Goal: Task Accomplishment & Management: Manage account settings

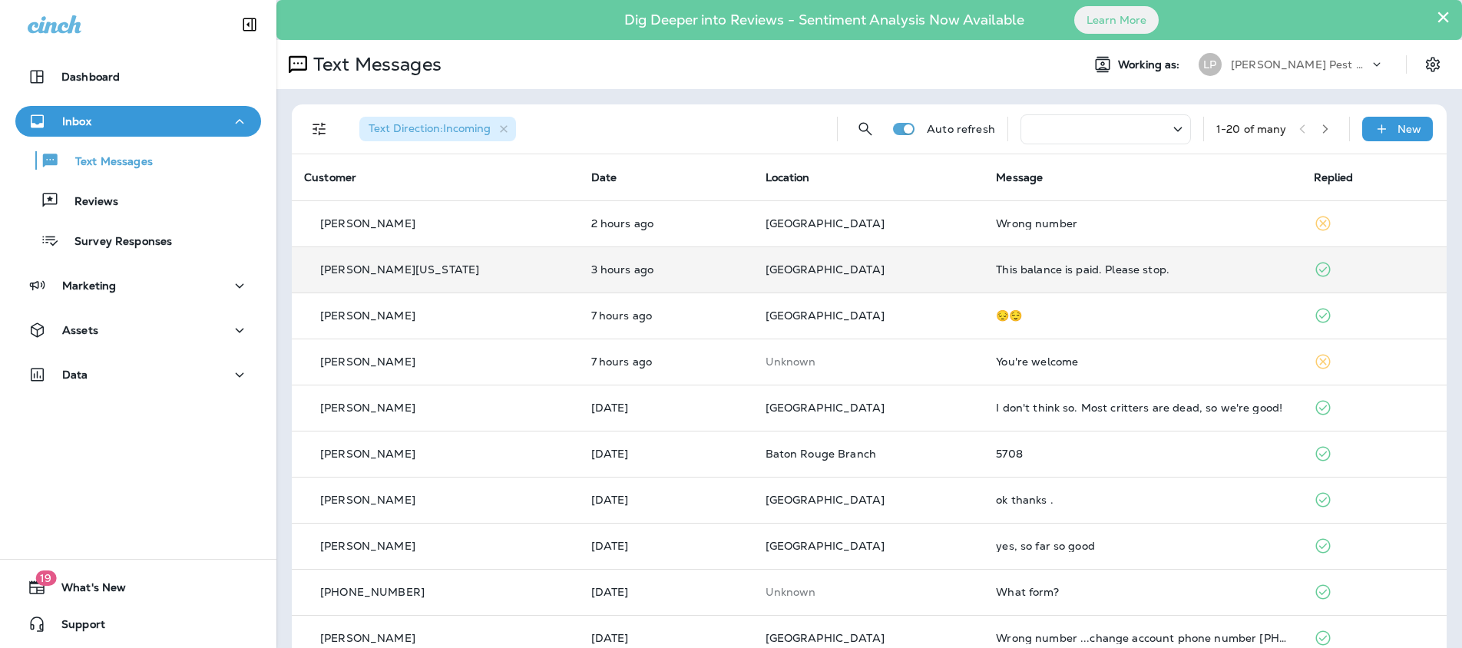
click at [427, 277] on td "[PERSON_NAME][US_STATE]" at bounding box center [435, 270] width 287 height 46
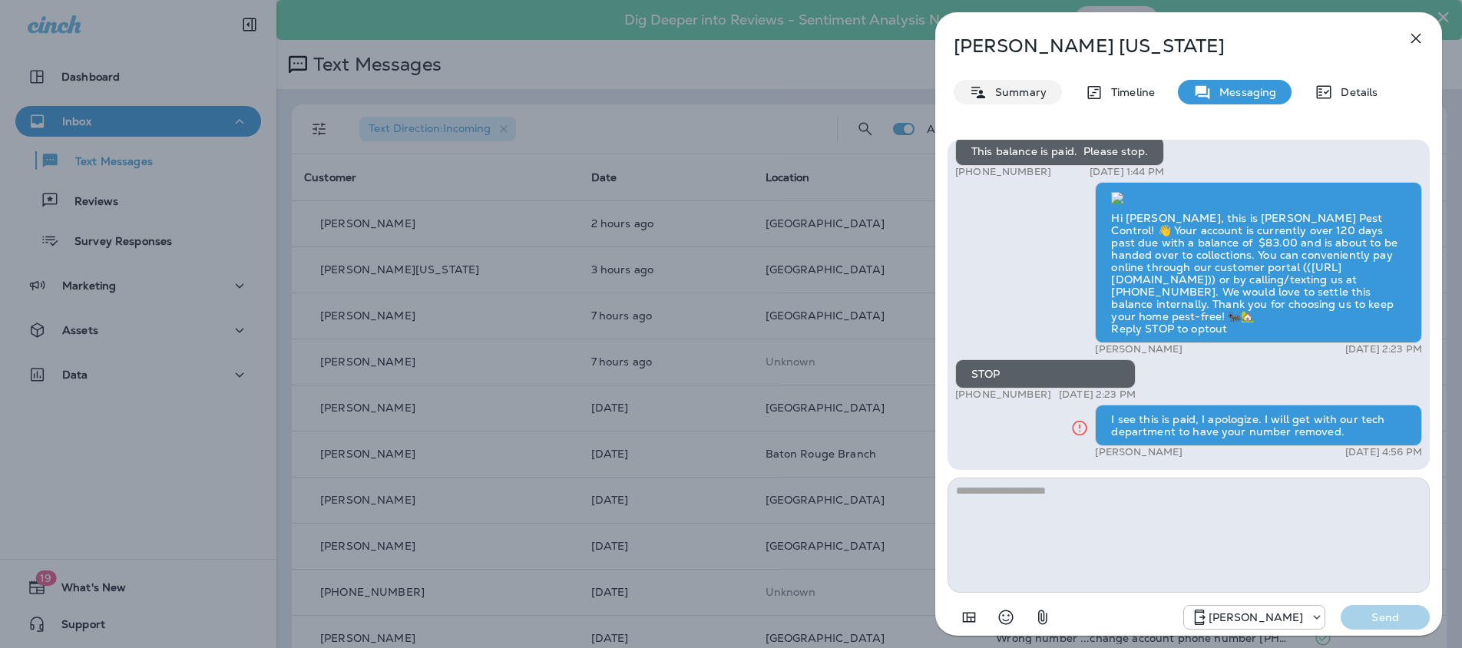
click at [1002, 89] on p "Summary" at bounding box center [1017, 92] width 59 height 12
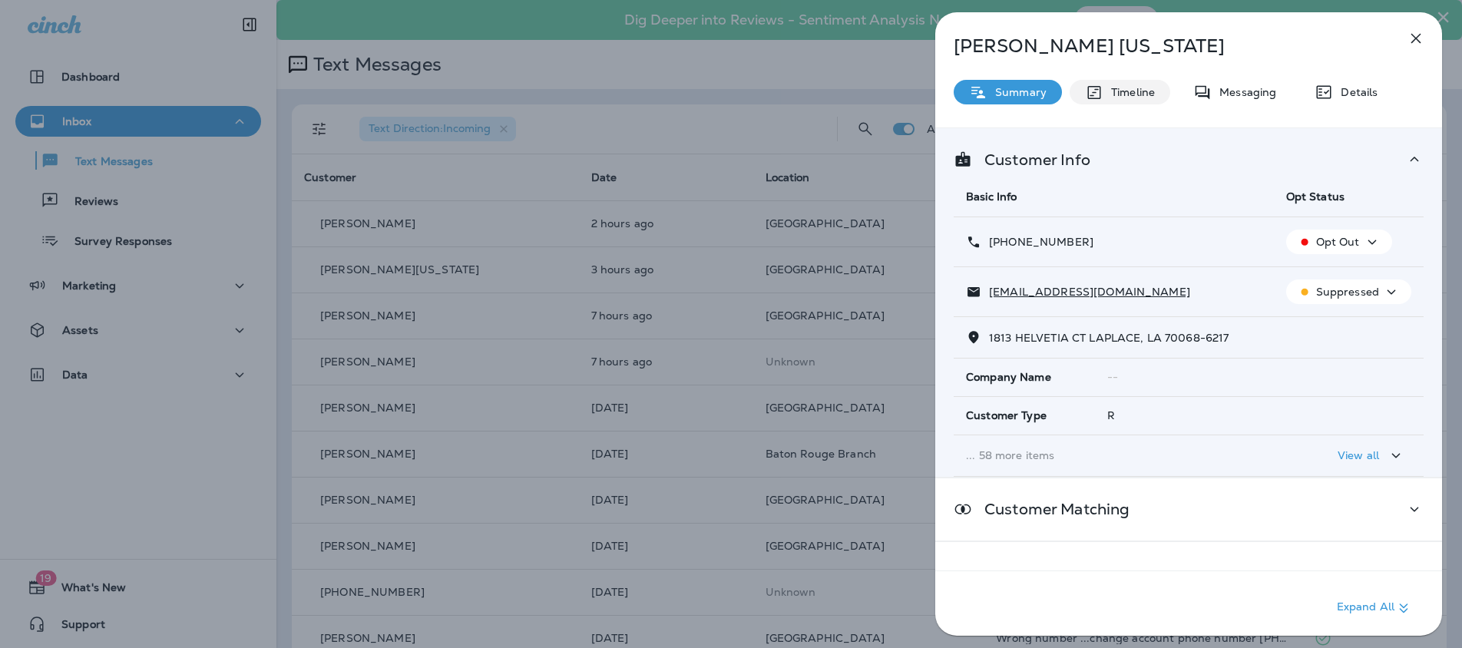
click at [1133, 90] on p "Timeline" at bounding box center [1129, 92] width 51 height 12
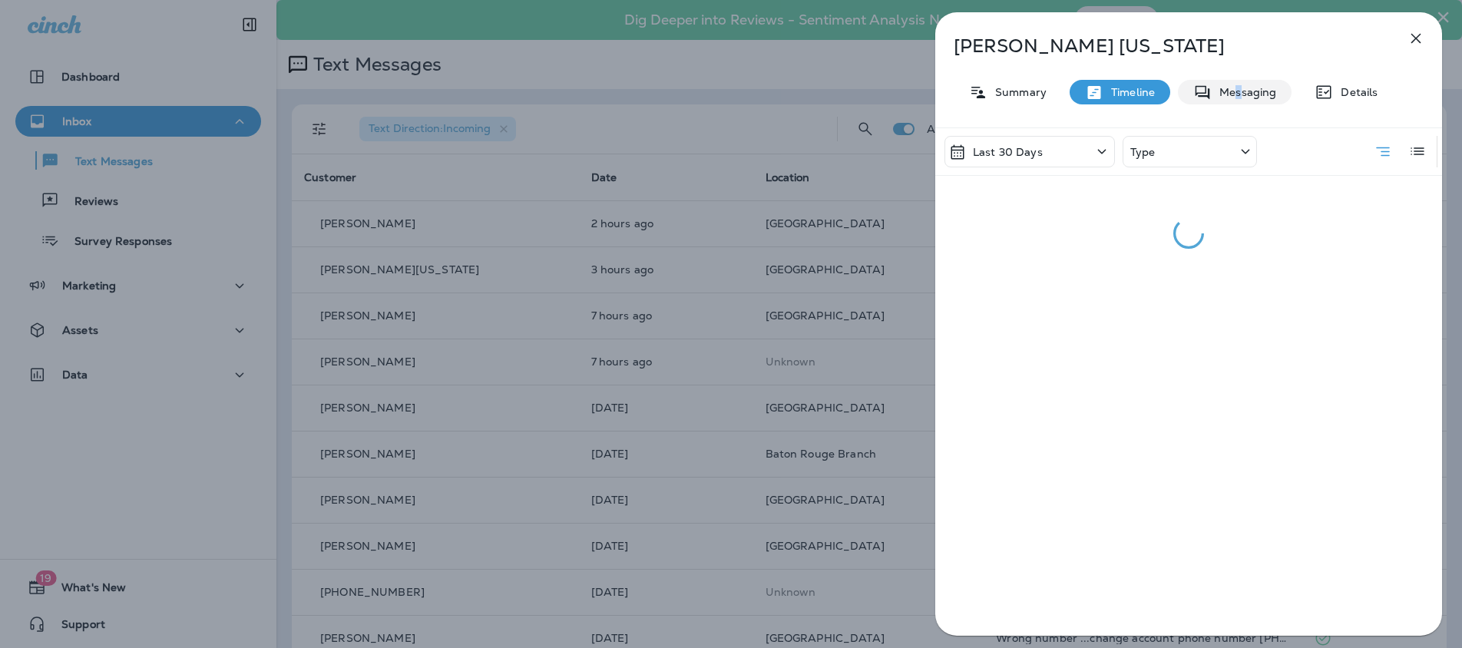
click at [1239, 93] on p "Messaging" at bounding box center [1244, 92] width 65 height 12
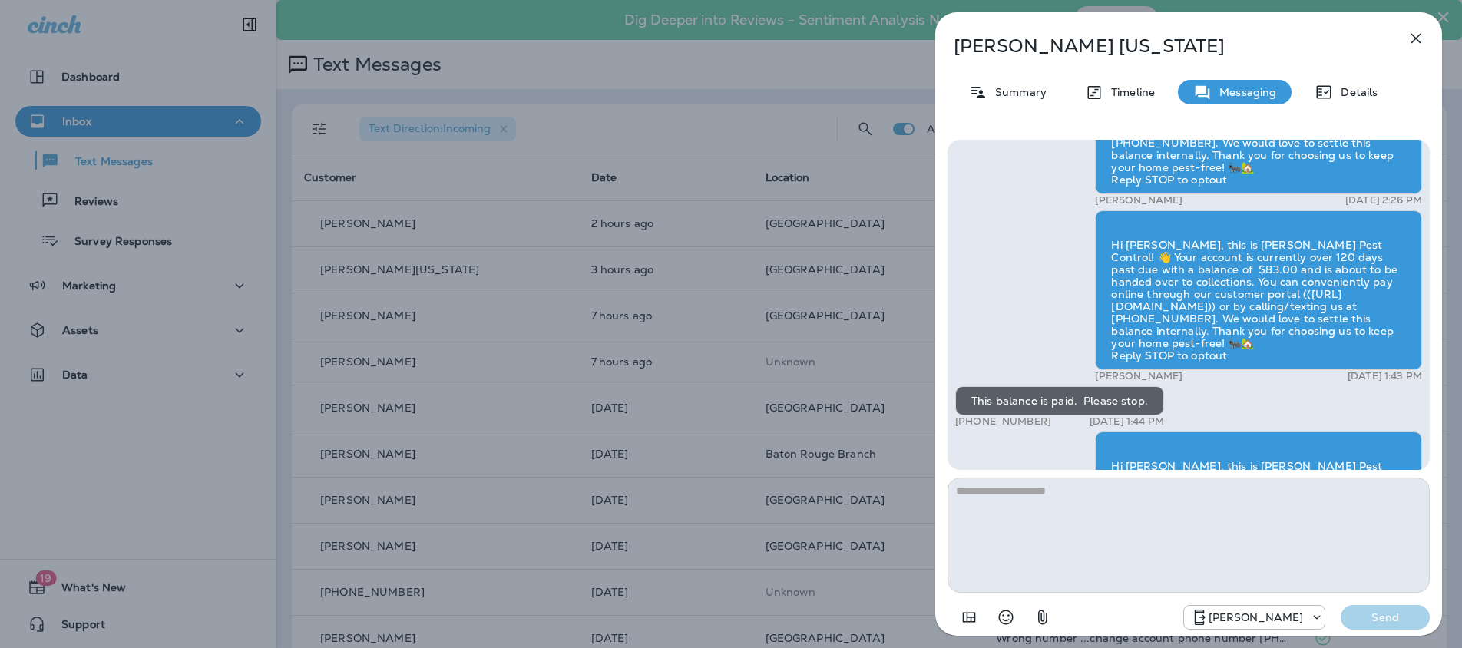
scroll to position [-249, 0]
click at [1040, 97] on p "Summary" at bounding box center [1017, 92] width 59 height 12
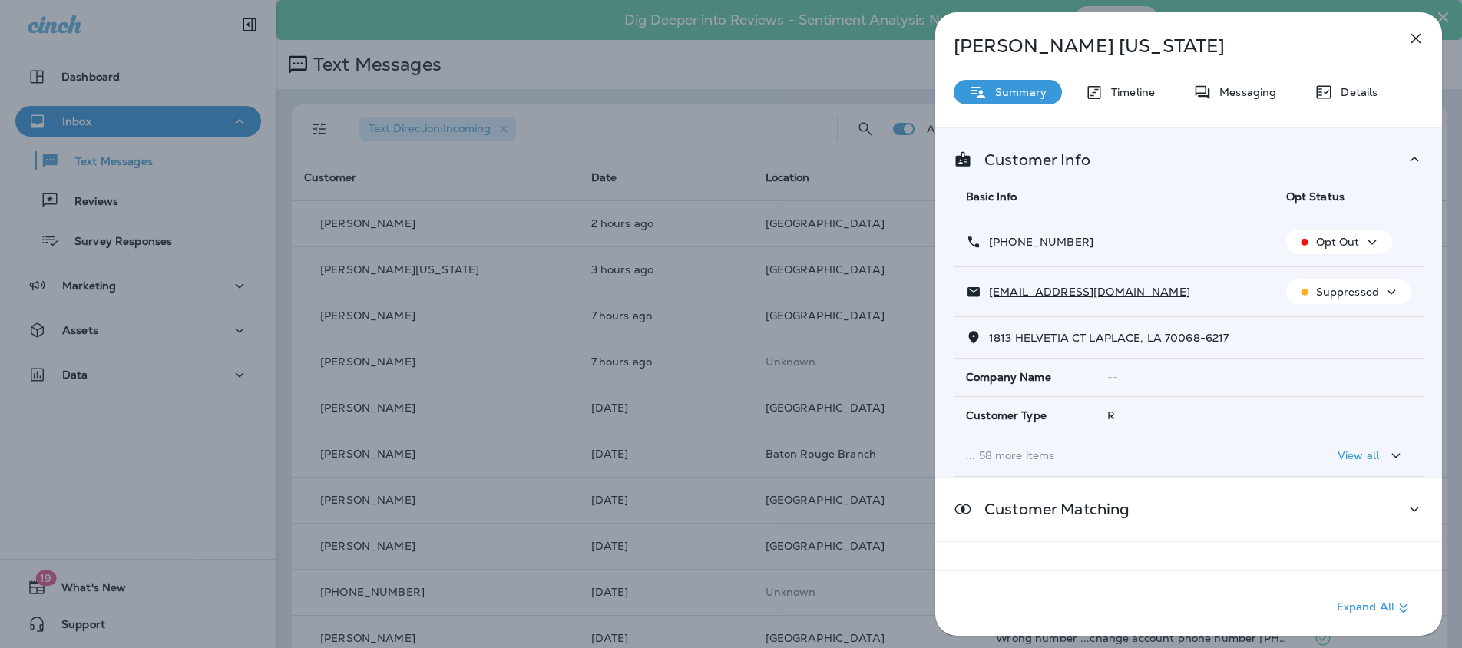
click at [1338, 237] on p "Opt Out" at bounding box center [1338, 242] width 44 height 12
click at [1335, 273] on p "Reset Status" at bounding box center [1341, 279] width 69 height 12
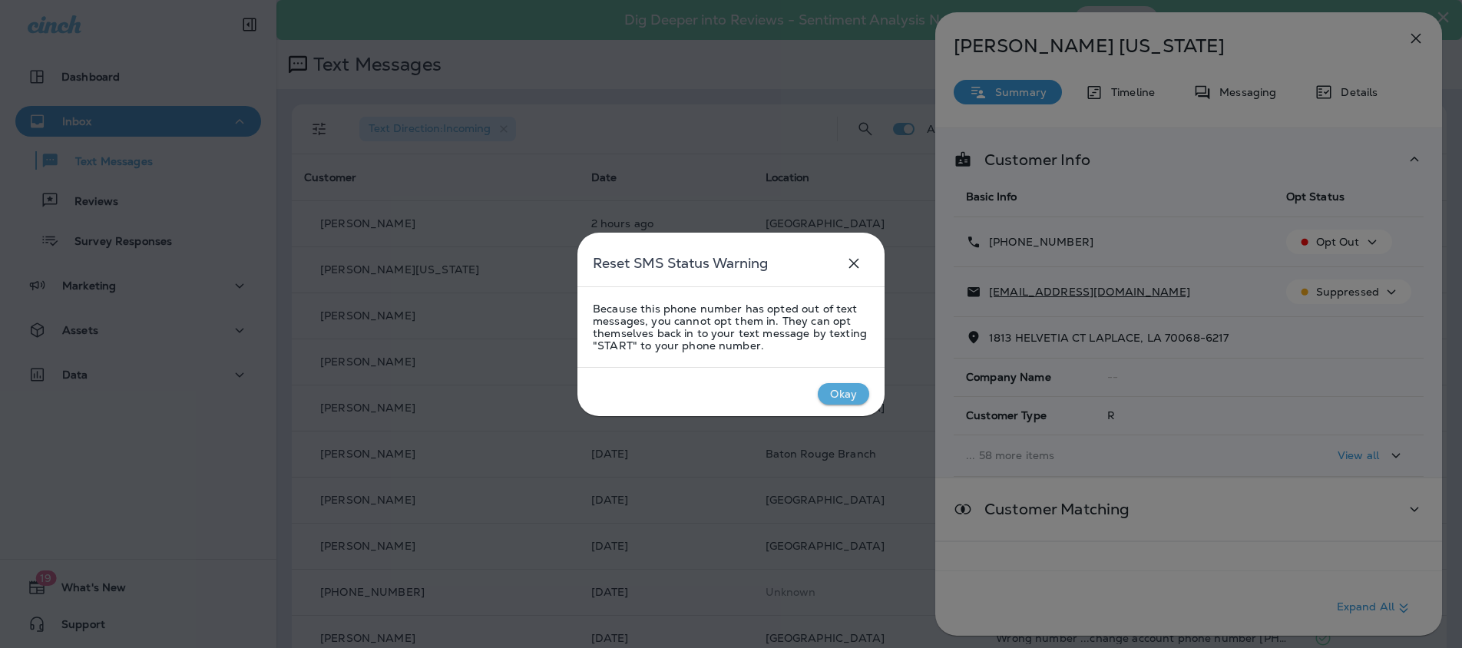
click at [859, 260] on icon "close" at bounding box center [854, 263] width 18 height 18
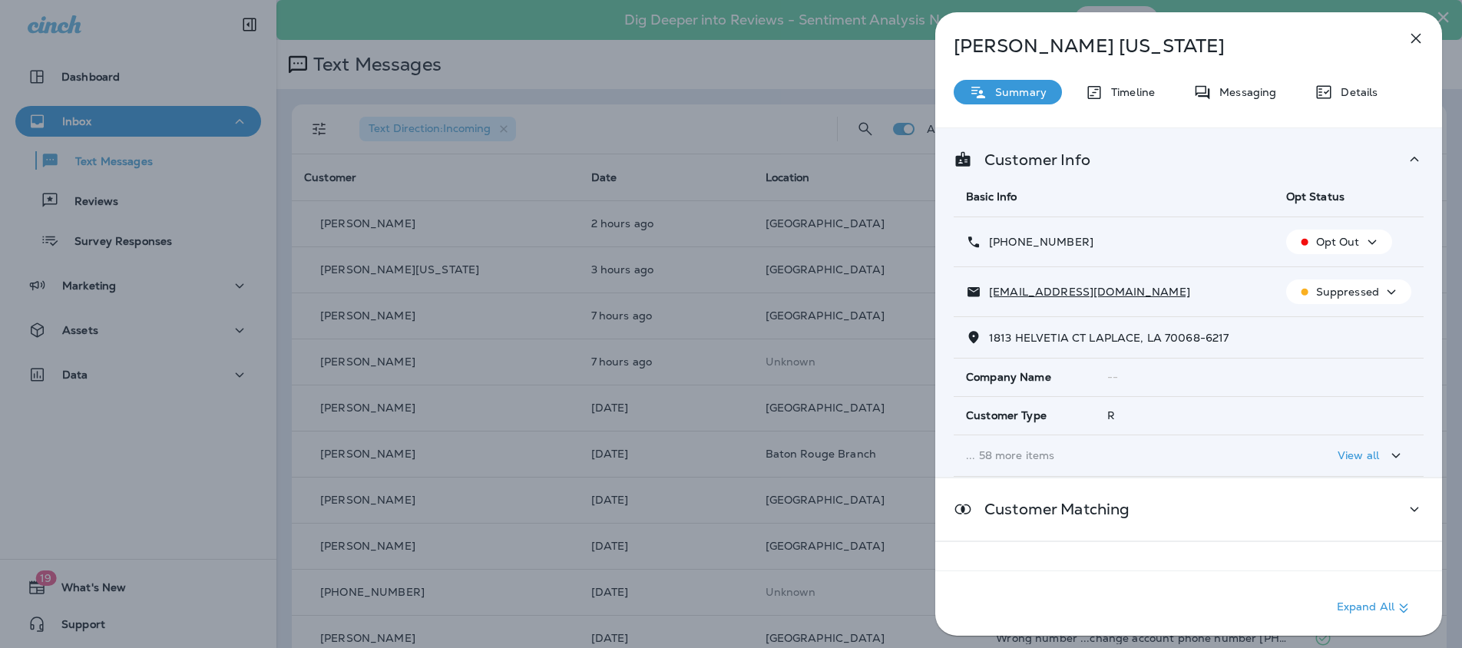
click at [1363, 251] on icon "button" at bounding box center [1372, 242] width 18 height 19
click at [1305, 282] on icon "button" at bounding box center [1299, 279] width 16 height 16
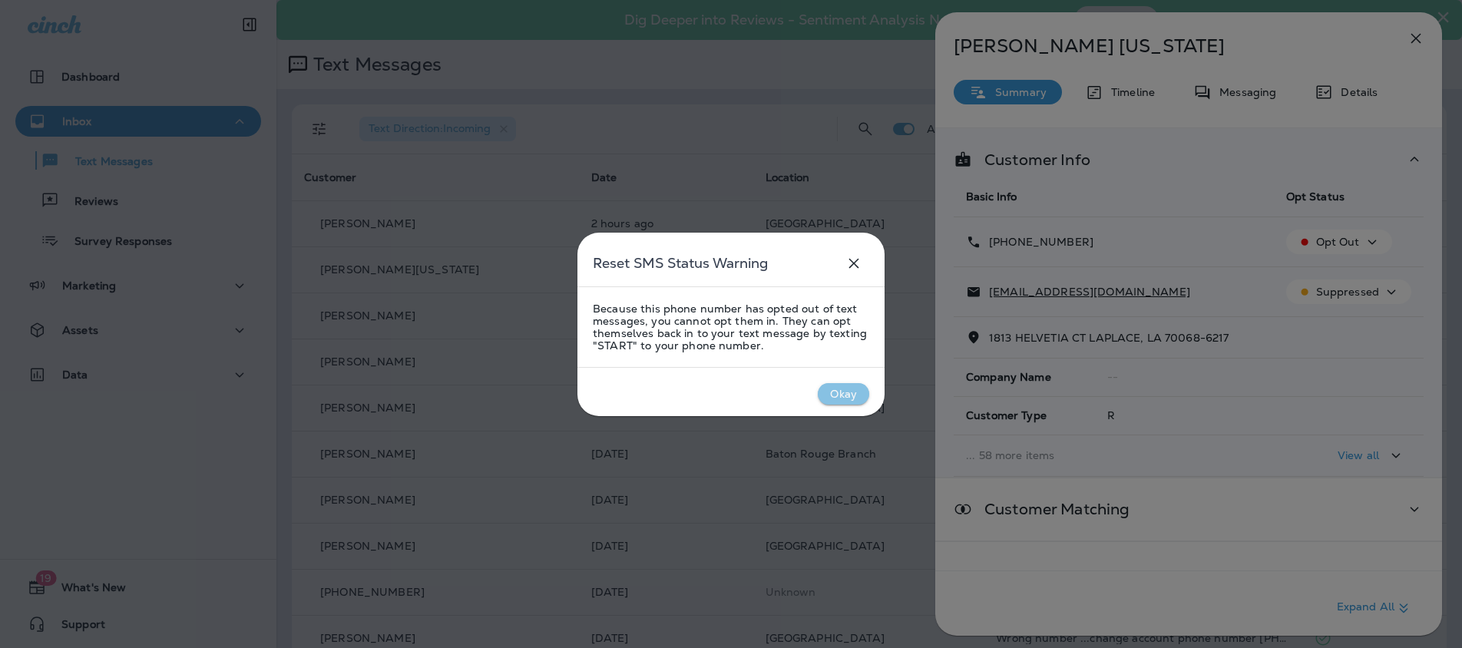
click at [849, 389] on div "Okay" at bounding box center [843, 394] width 27 height 12
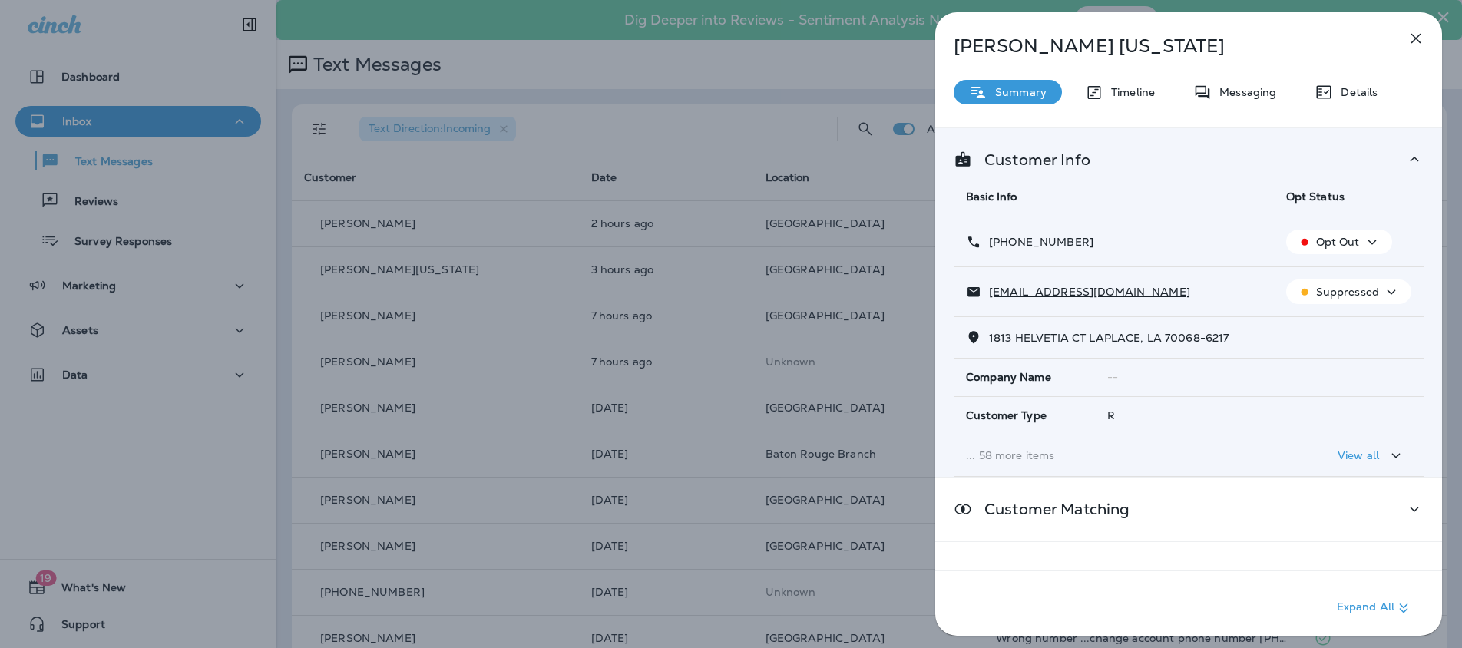
click at [1382, 296] on icon "button" at bounding box center [1391, 292] width 18 height 19
click at [1352, 325] on p "Unsubscribe" at bounding box center [1349, 329] width 67 height 12
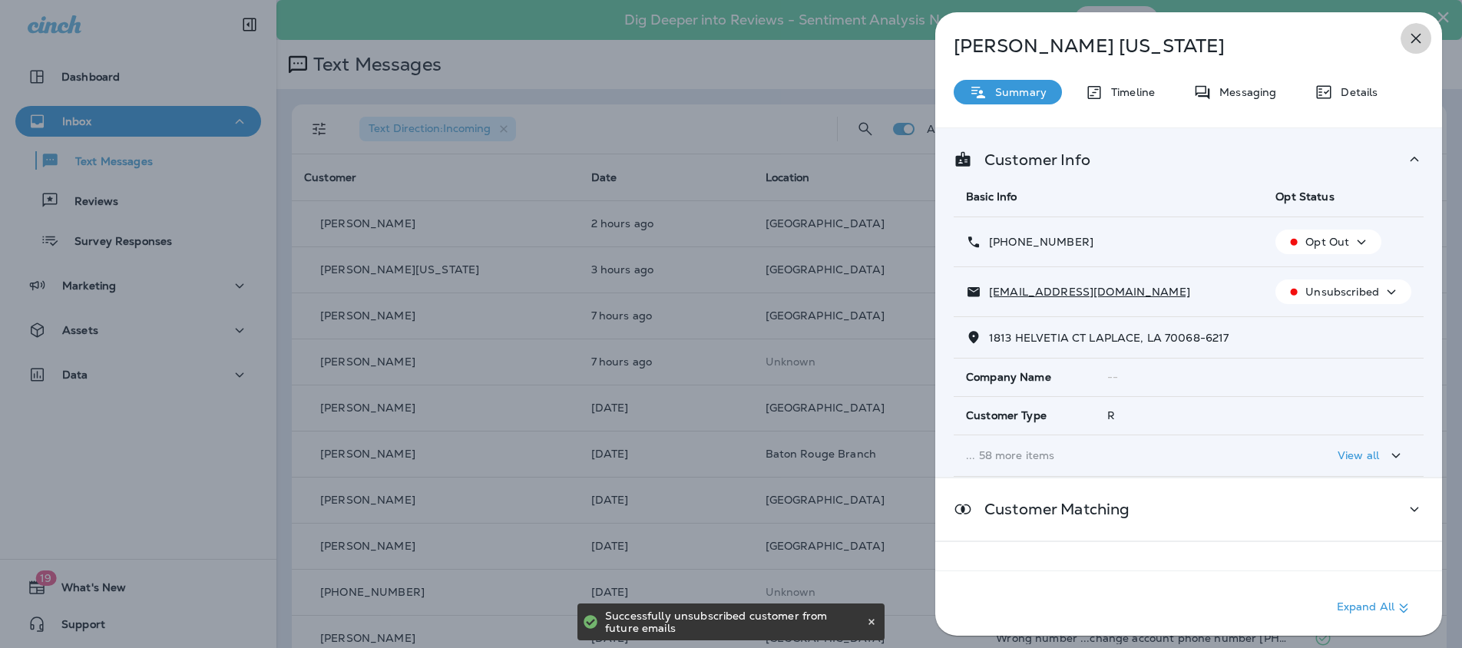
click at [1418, 42] on icon "button" at bounding box center [1416, 38] width 18 height 18
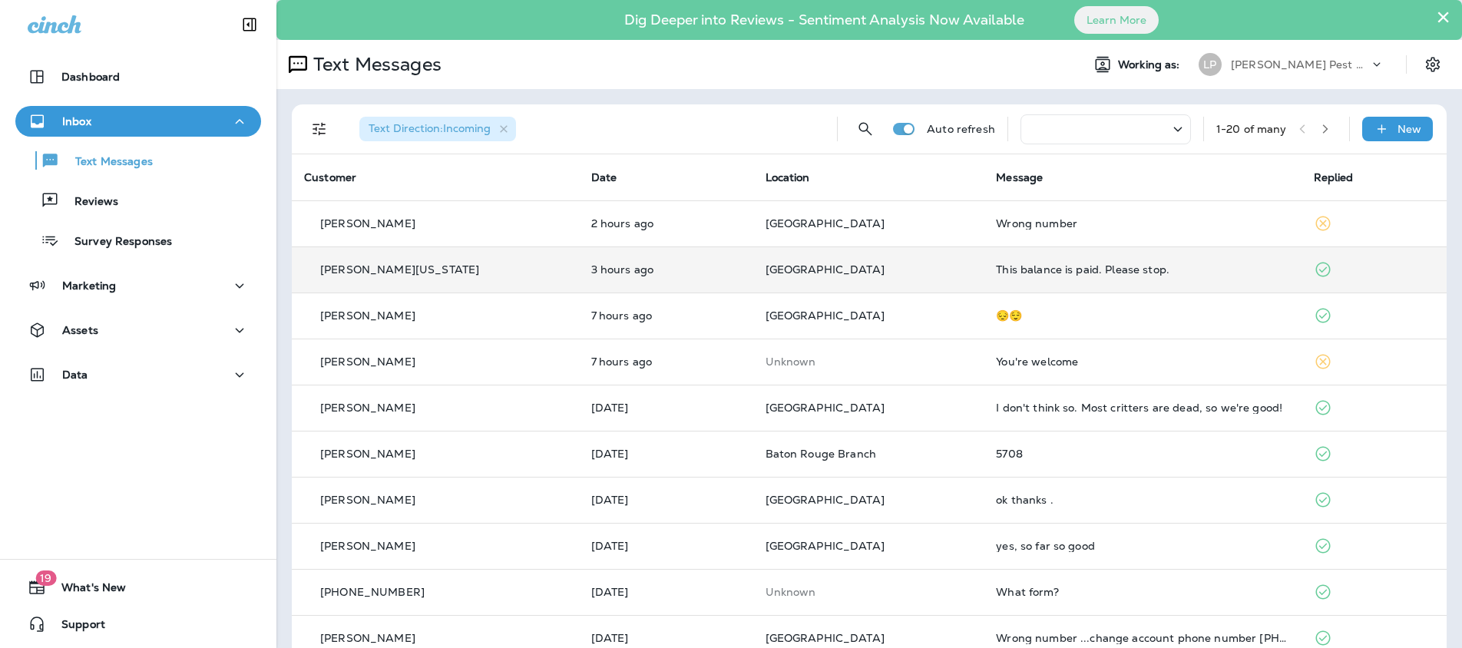
click at [914, 269] on p "[GEOGRAPHIC_DATA]" at bounding box center [869, 269] width 207 height 12
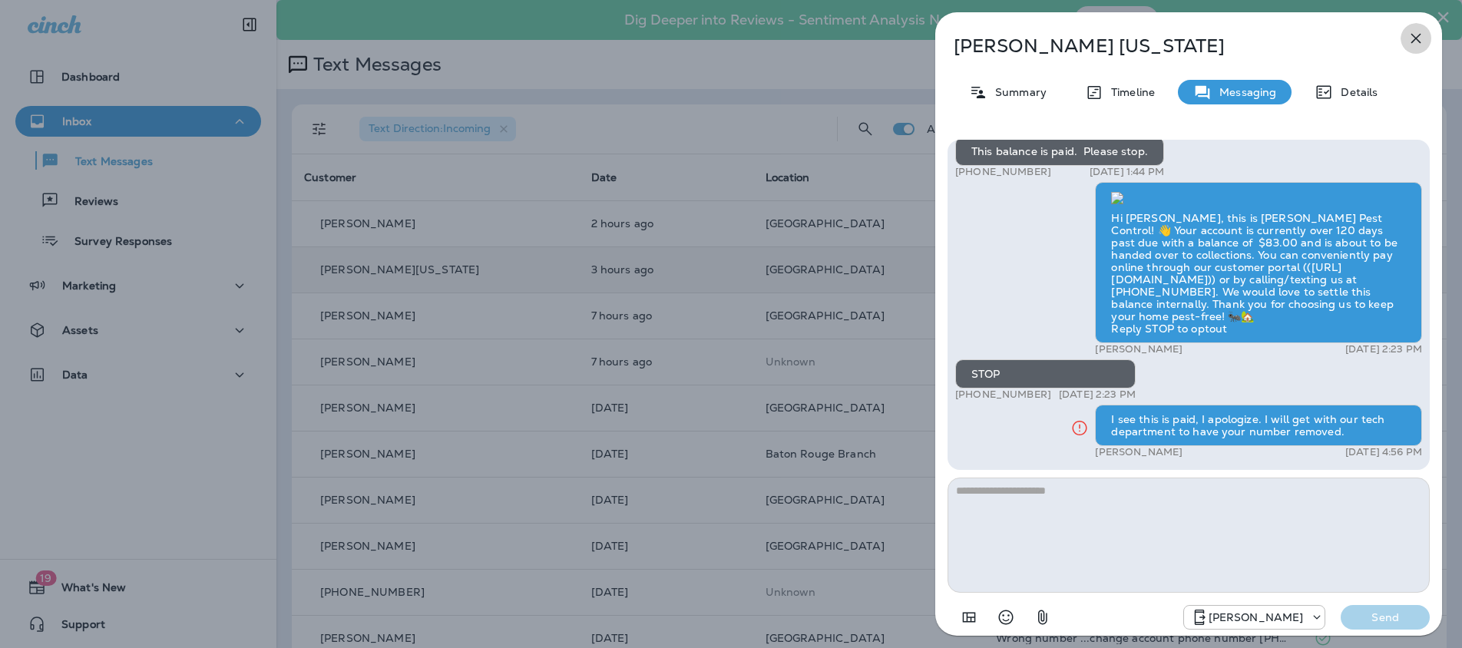
click at [1415, 43] on icon "button" at bounding box center [1416, 38] width 18 height 18
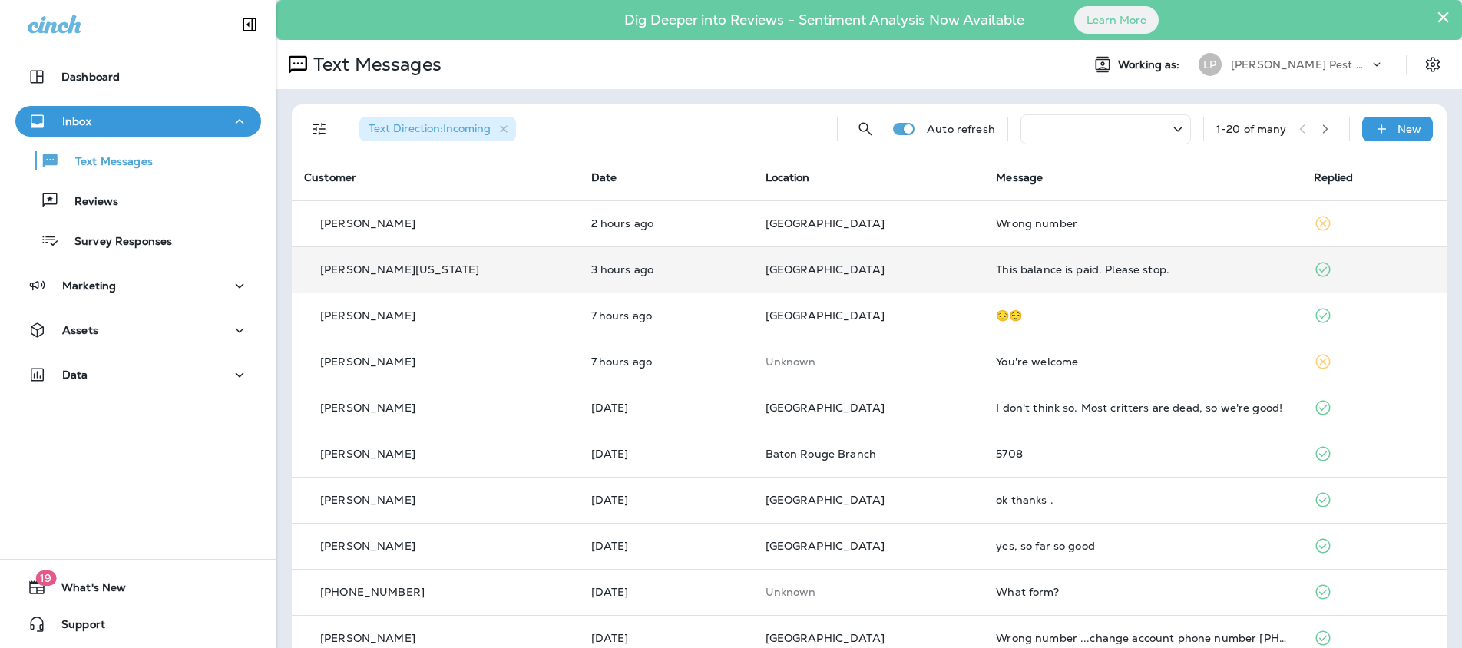
click at [500, 255] on td "[PERSON_NAME][US_STATE]" at bounding box center [435, 270] width 287 height 46
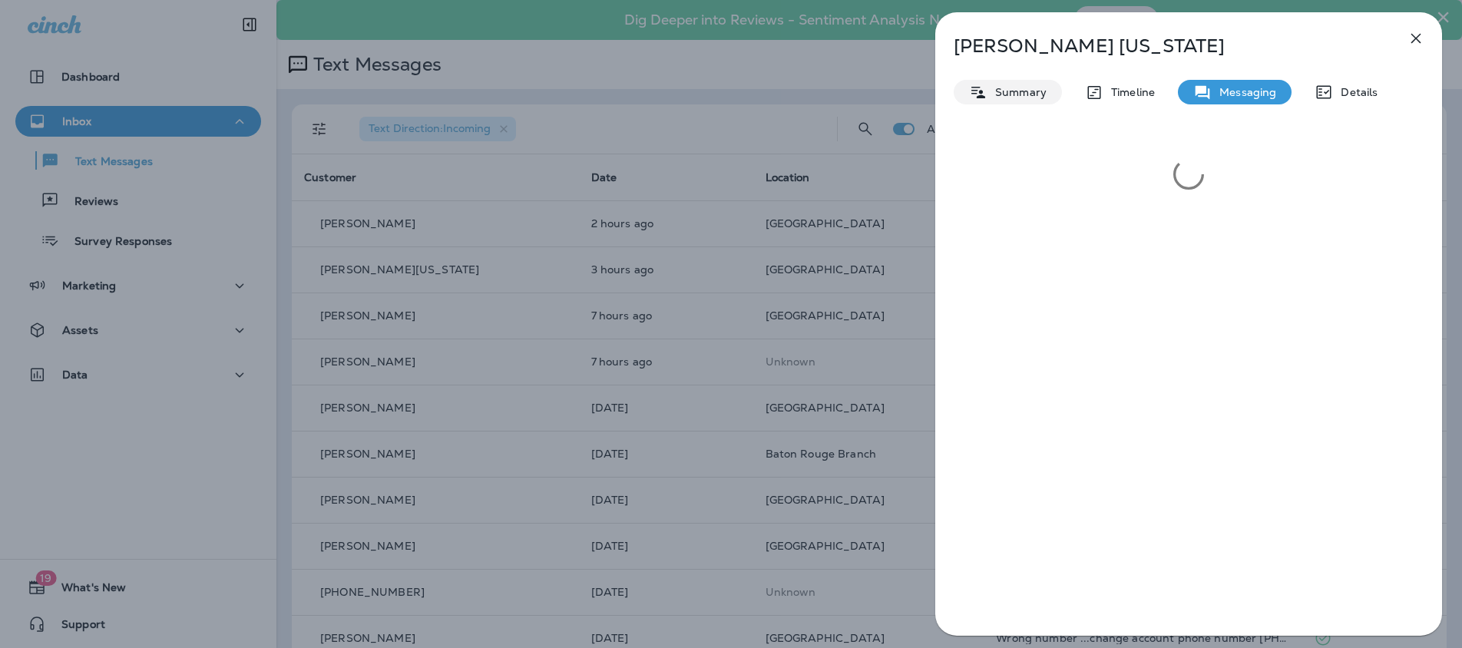
click at [991, 96] on p "Summary" at bounding box center [1017, 92] width 59 height 12
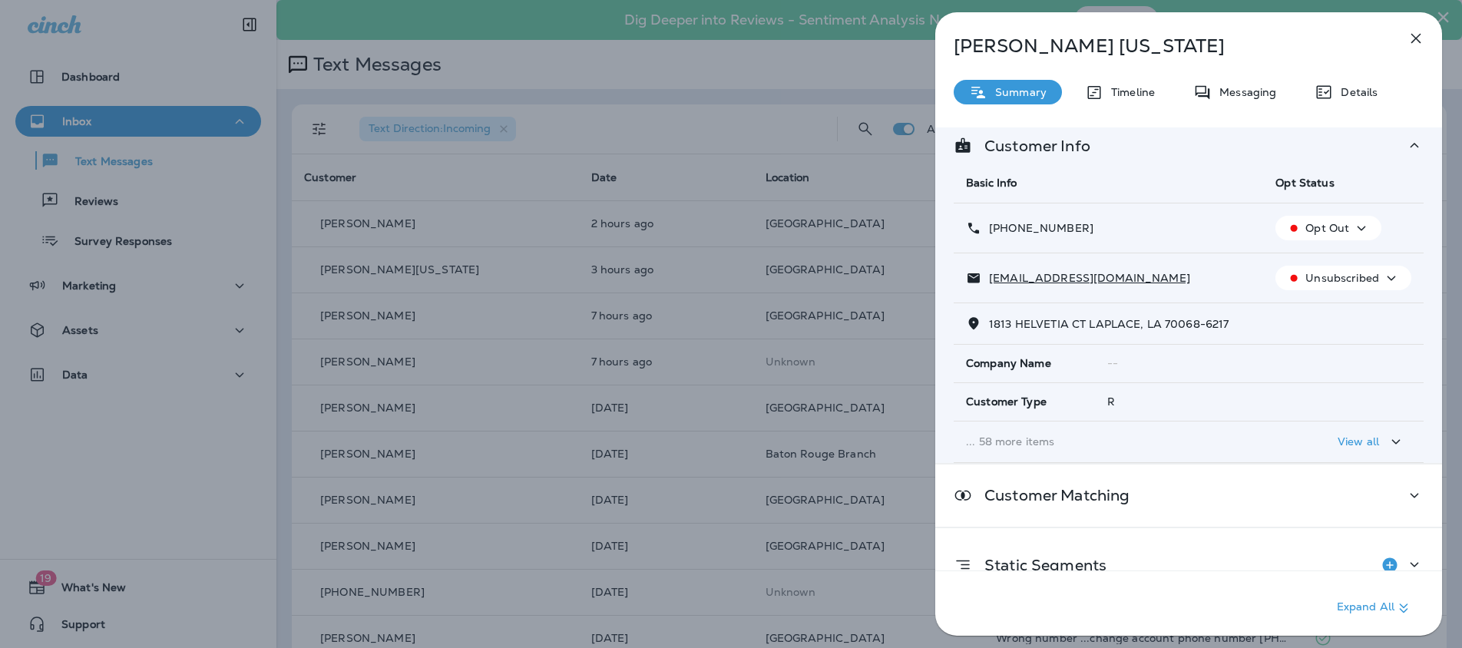
scroll to position [110, 0]
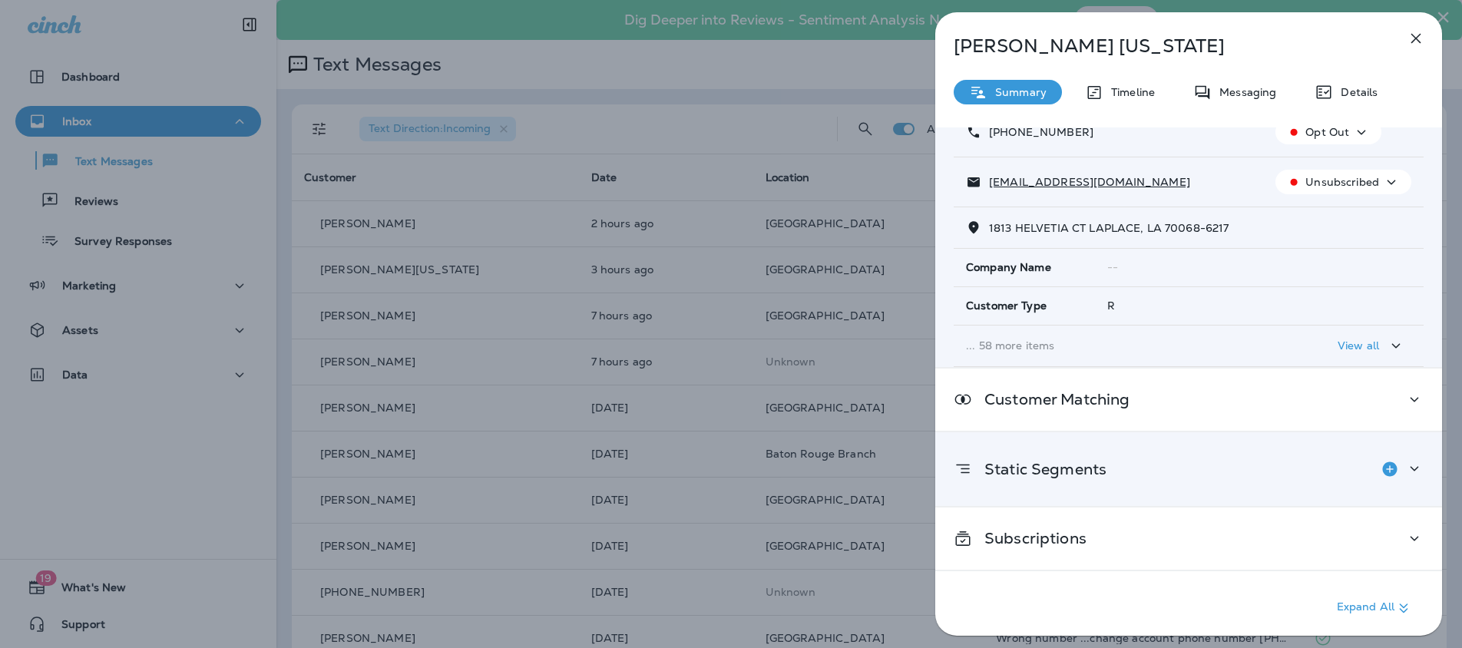
click at [1405, 462] on icon at bounding box center [1414, 468] width 18 height 19
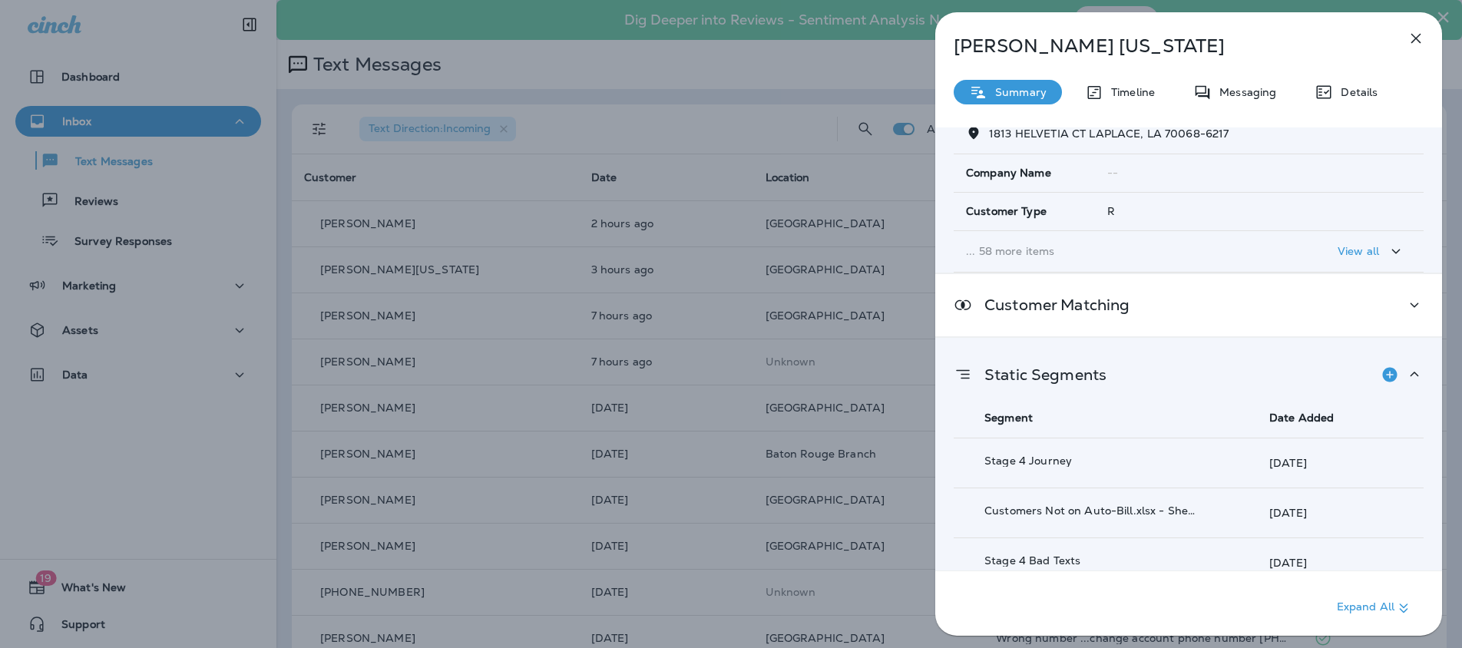
scroll to position [399, 0]
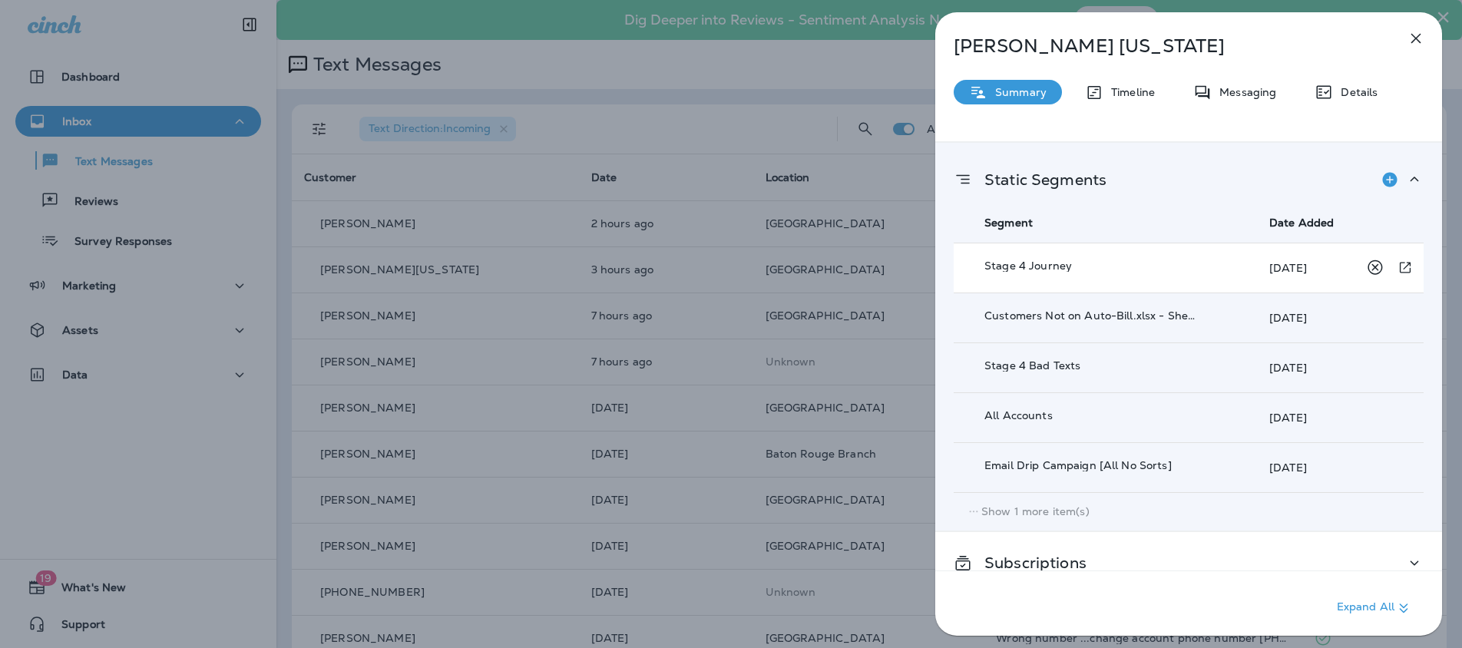
click at [1349, 268] on div "[DATE]" at bounding box center [1343, 268] width 148 height 31
click at [1368, 270] on icon "Remove from Static Segment" at bounding box center [1375, 267] width 15 height 15
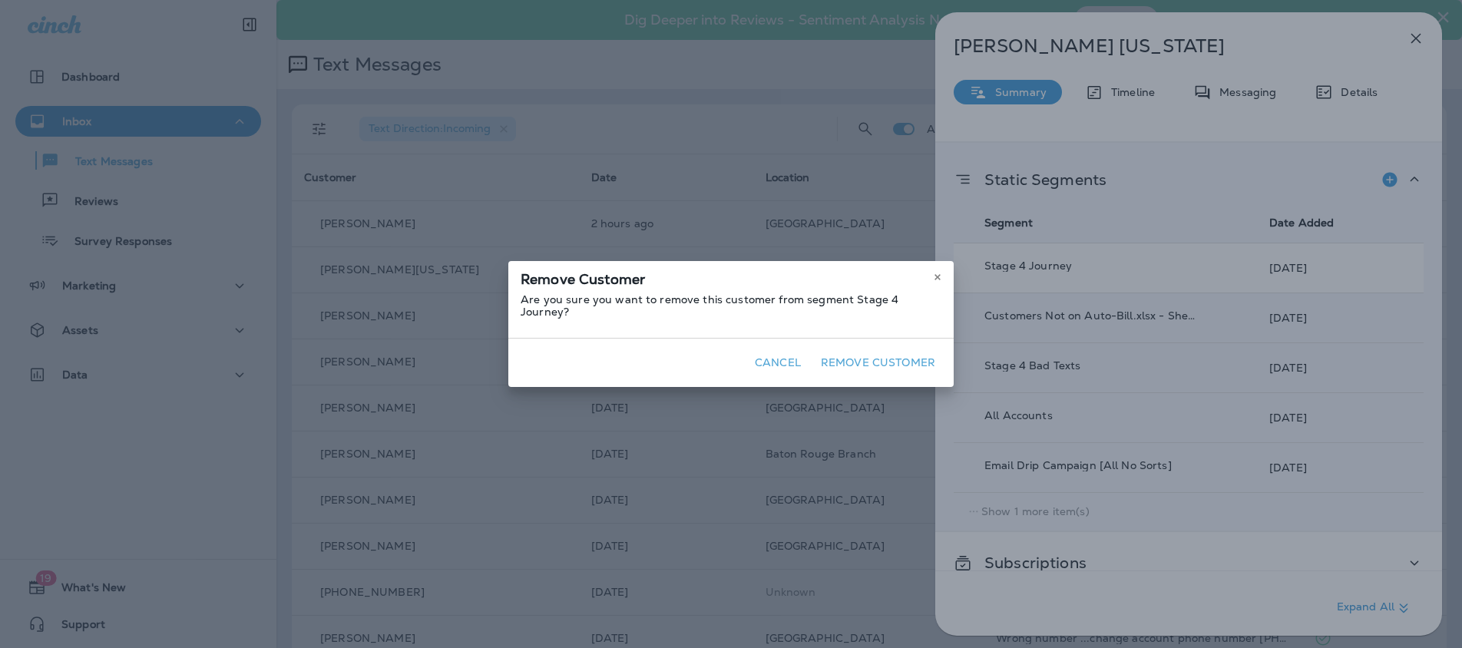
click at [895, 354] on button "Remove Customer" at bounding box center [878, 363] width 127 height 24
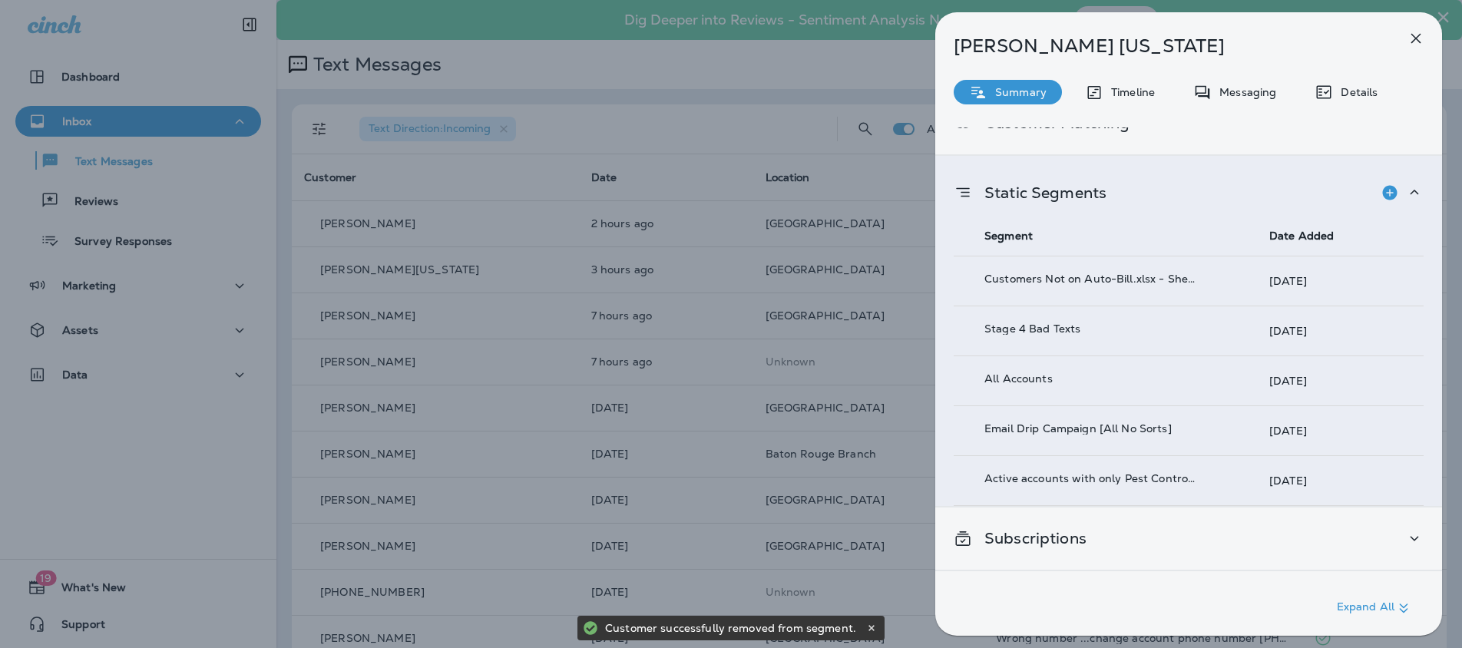
scroll to position [386, 0]
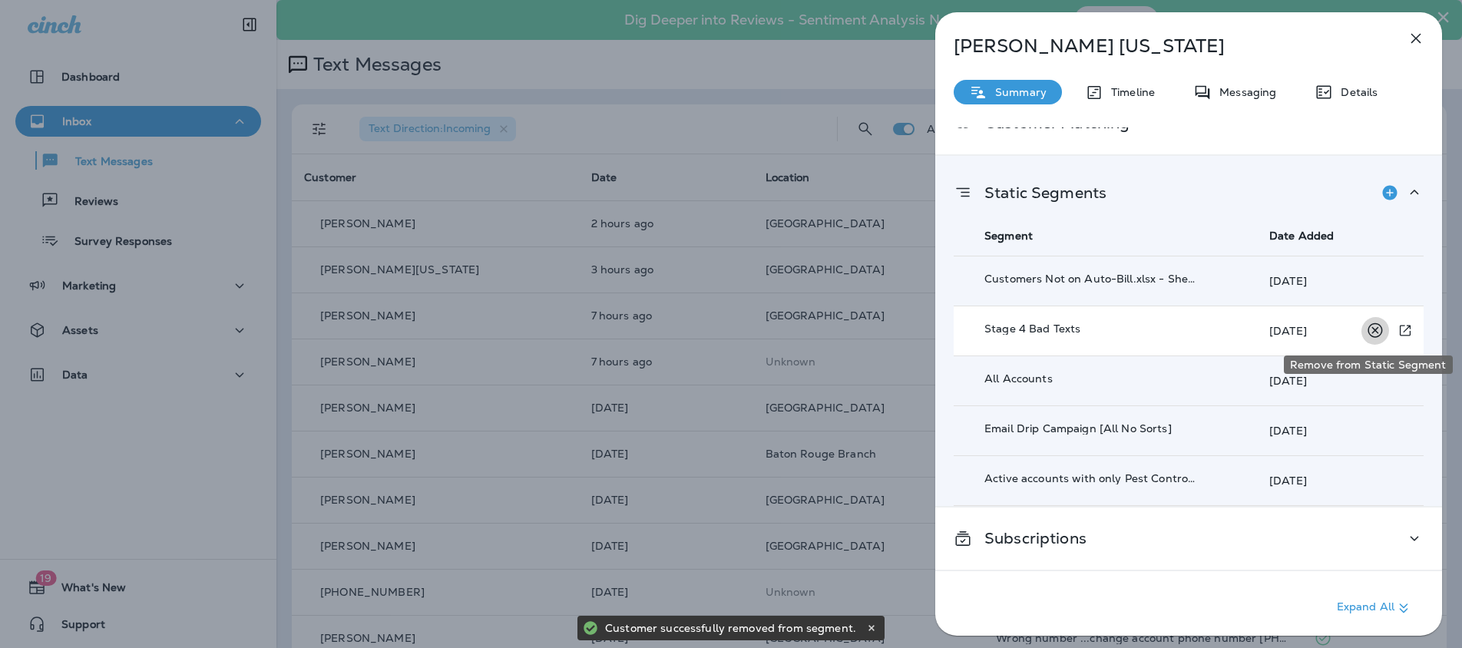
click at [1365, 330] on icon "Remove from Static Segment" at bounding box center [1374, 330] width 19 height 19
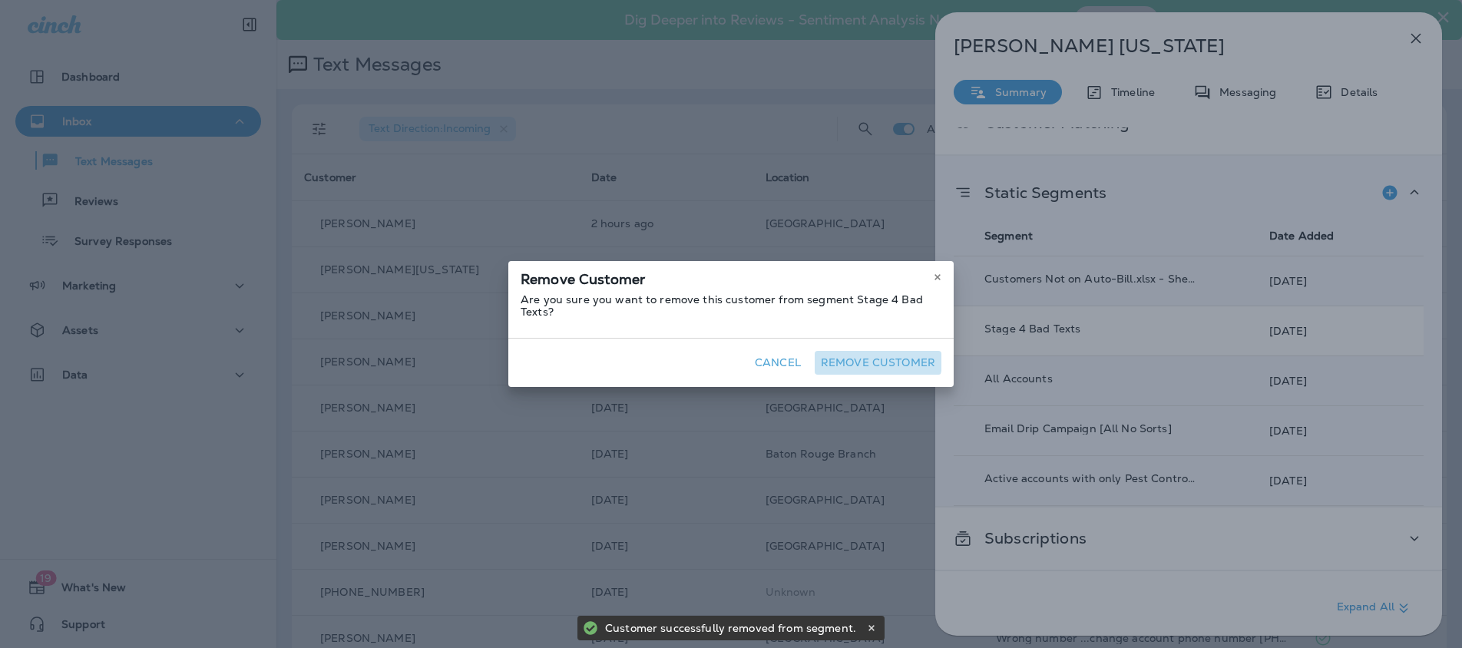
click at [871, 360] on button "Remove Customer" at bounding box center [878, 363] width 127 height 24
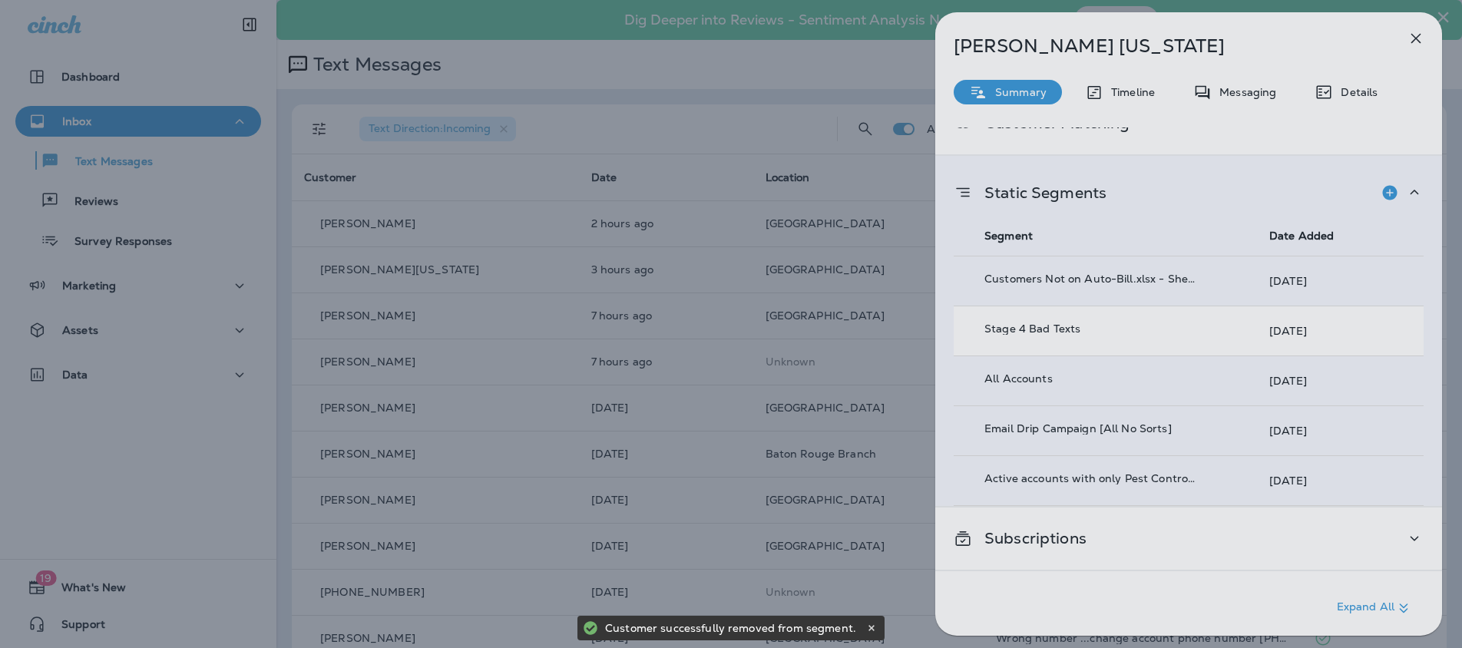
scroll to position [336, 0]
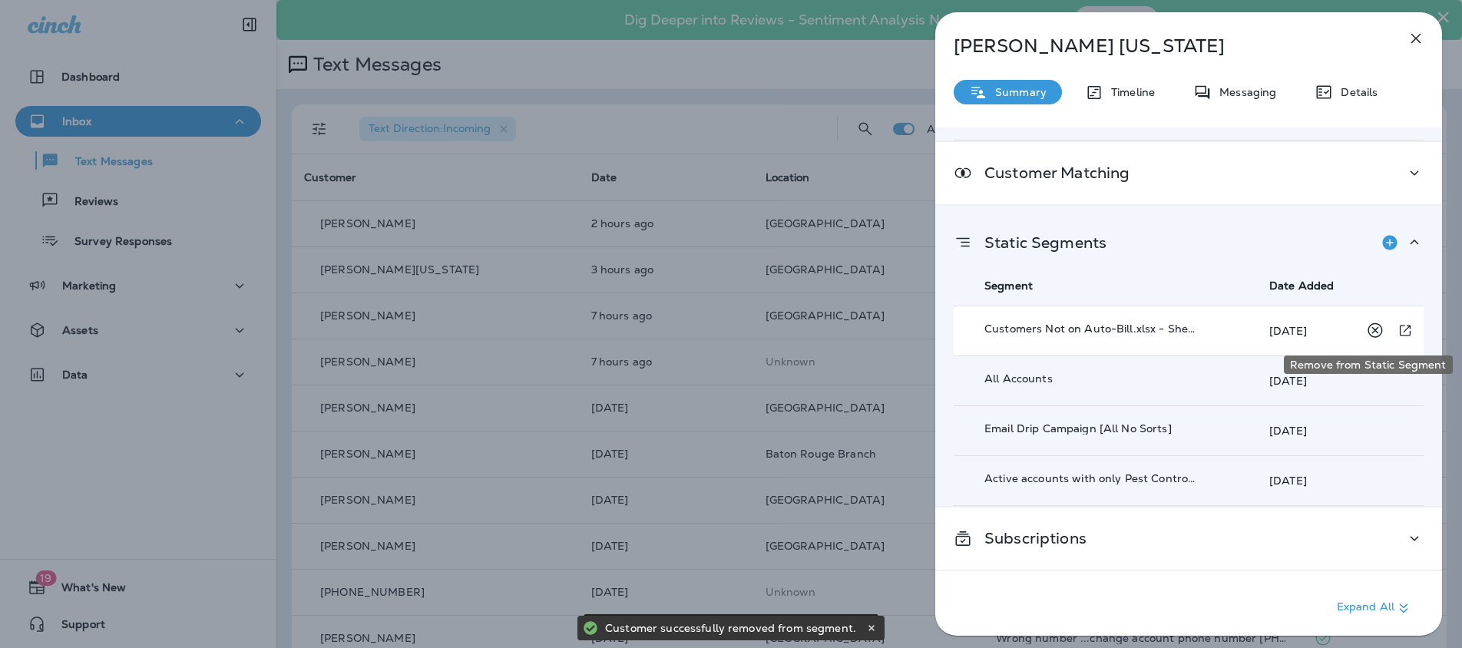
click at [1375, 333] on icon "Remove from Static Segment" at bounding box center [1374, 330] width 19 height 19
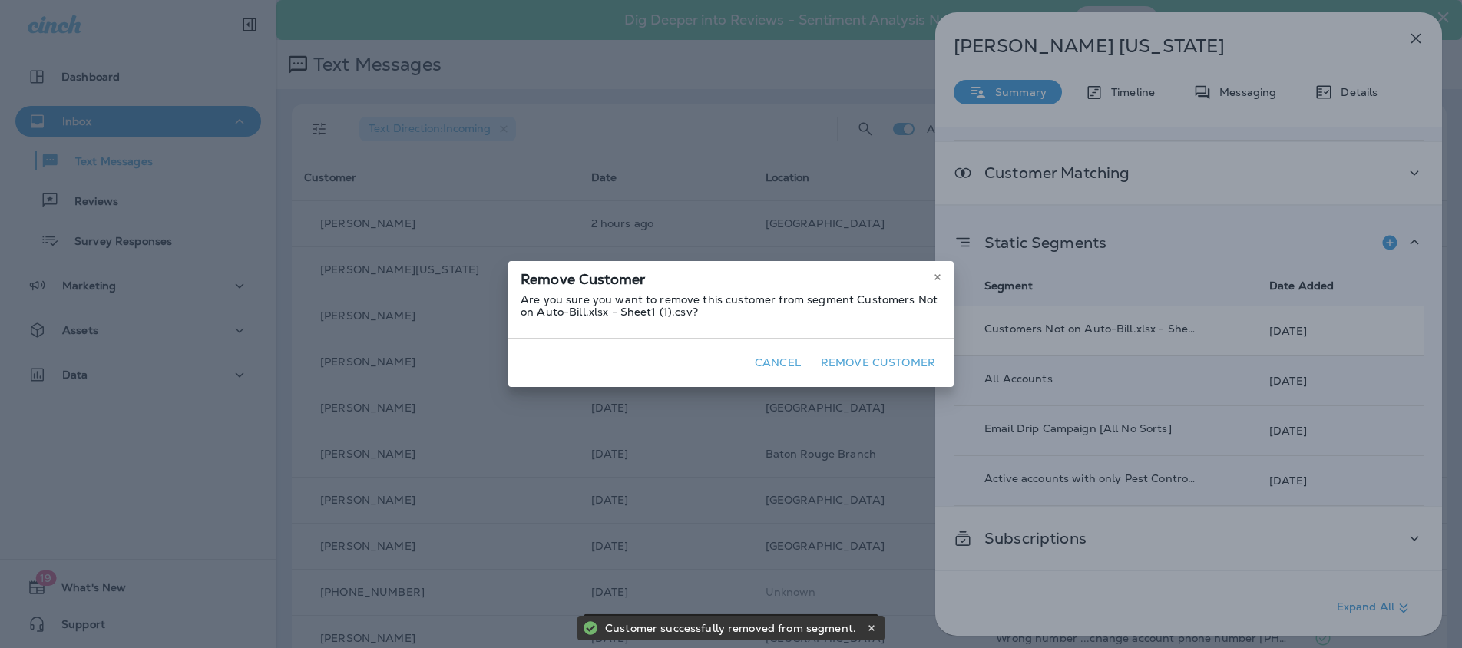
click at [892, 361] on button "Remove Customer" at bounding box center [878, 363] width 127 height 24
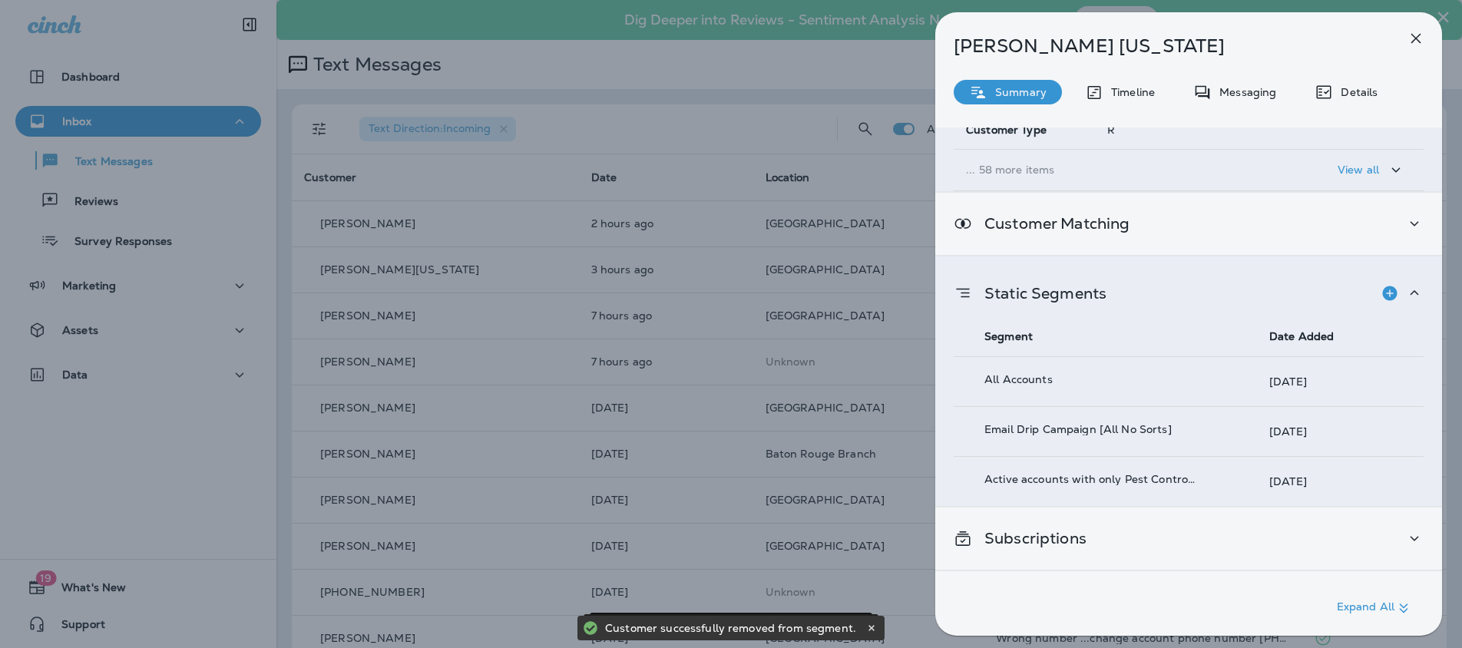
scroll to position [286, 0]
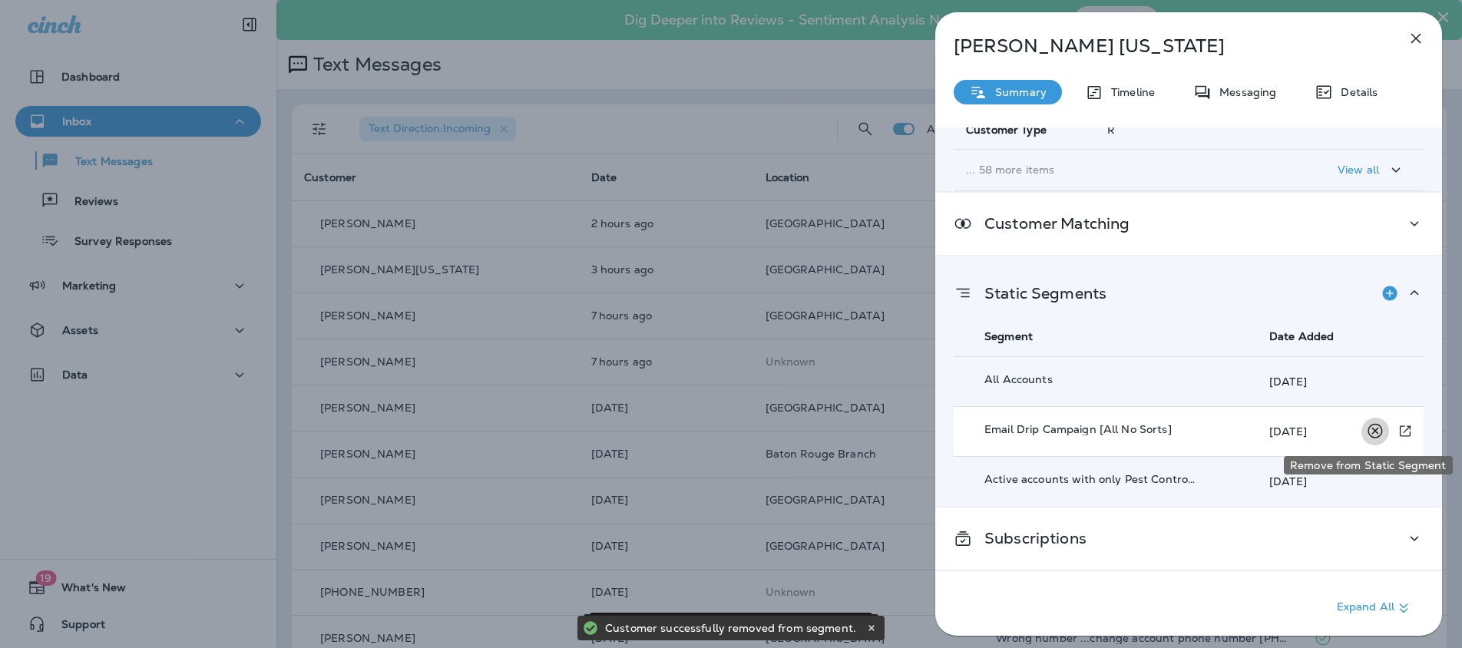
click at [1365, 436] on icon "Remove from Static Segment" at bounding box center [1374, 431] width 19 height 19
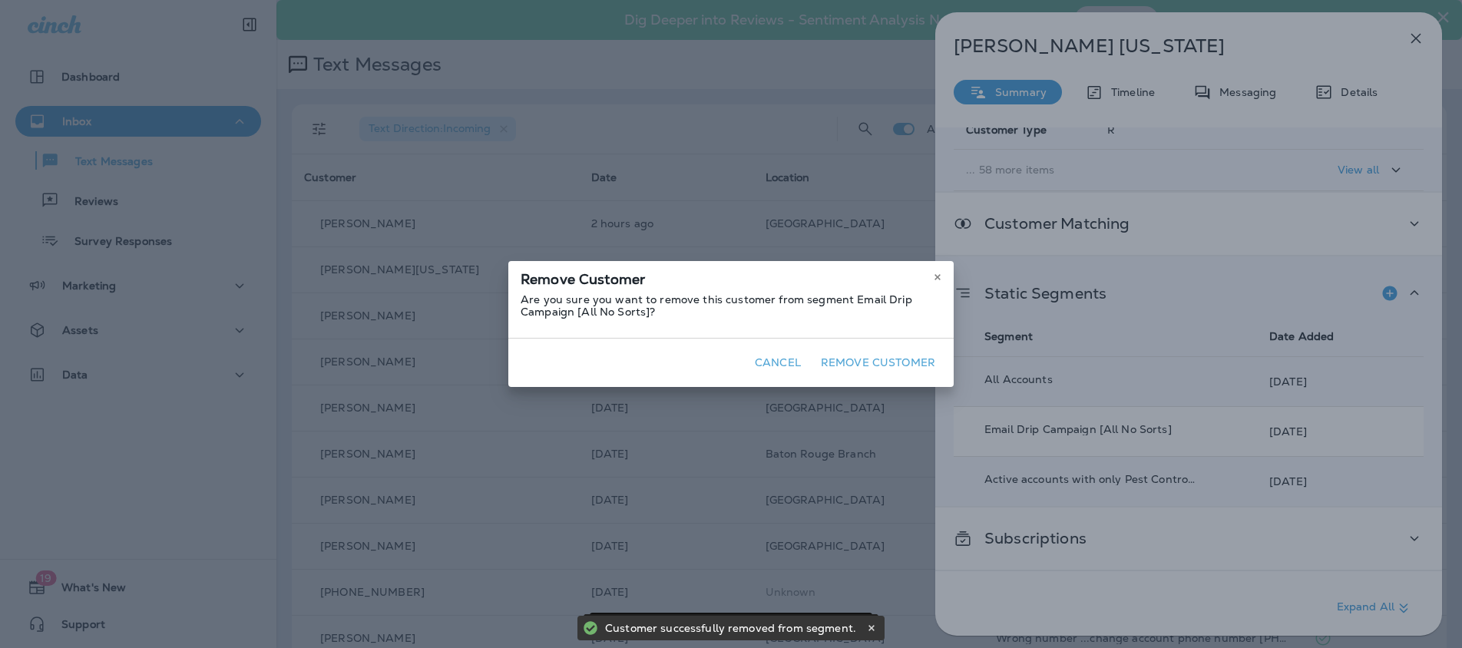
drag, startPoint x: 881, startPoint y: 363, endPoint x: 992, endPoint y: 418, distance: 124.0
click at [882, 364] on button "Remove Customer" at bounding box center [878, 363] width 127 height 24
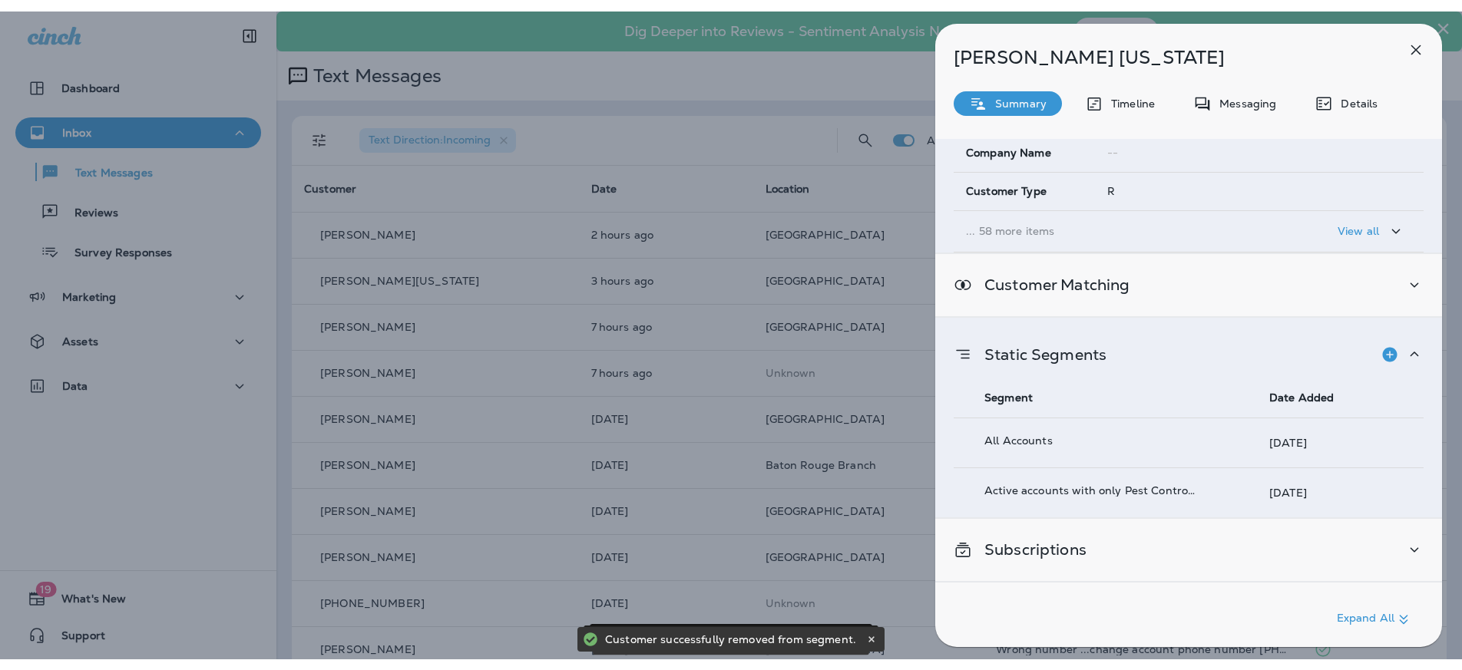
scroll to position [236, 0]
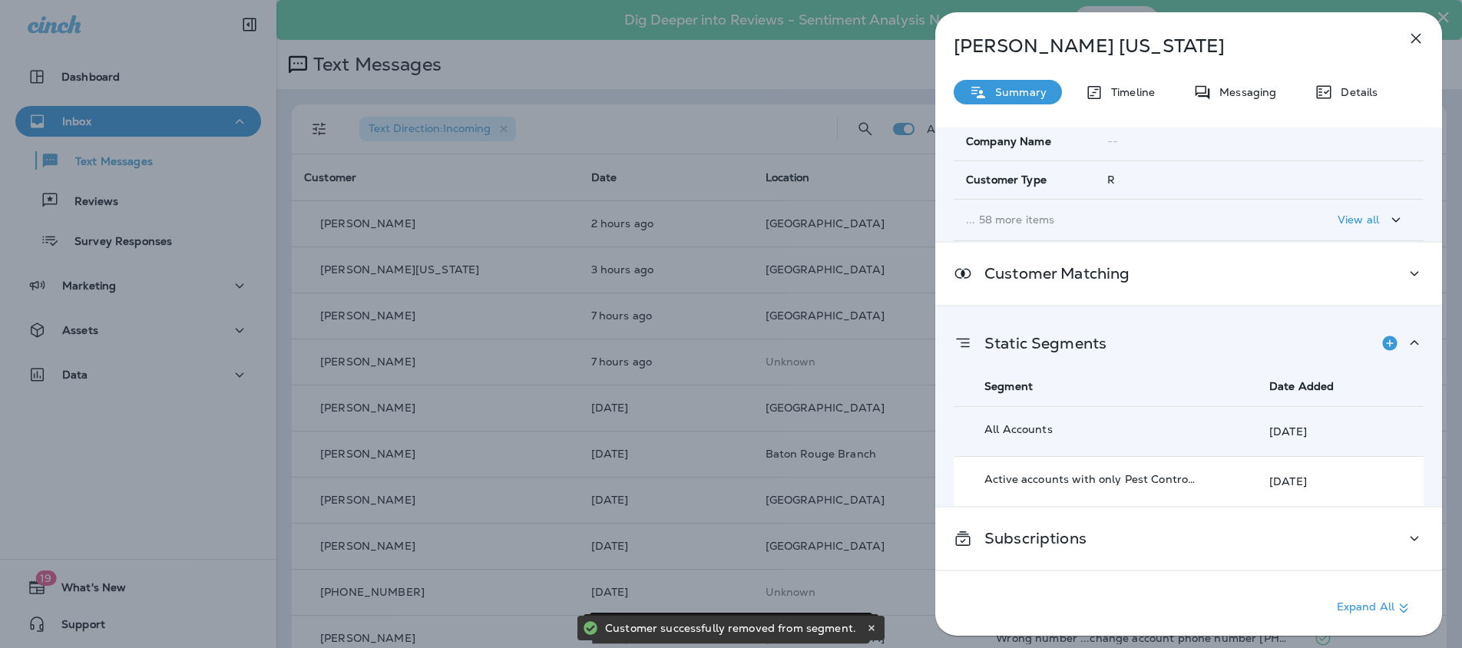
click at [1355, 481] on div "[DATE]" at bounding box center [1343, 481] width 148 height 31
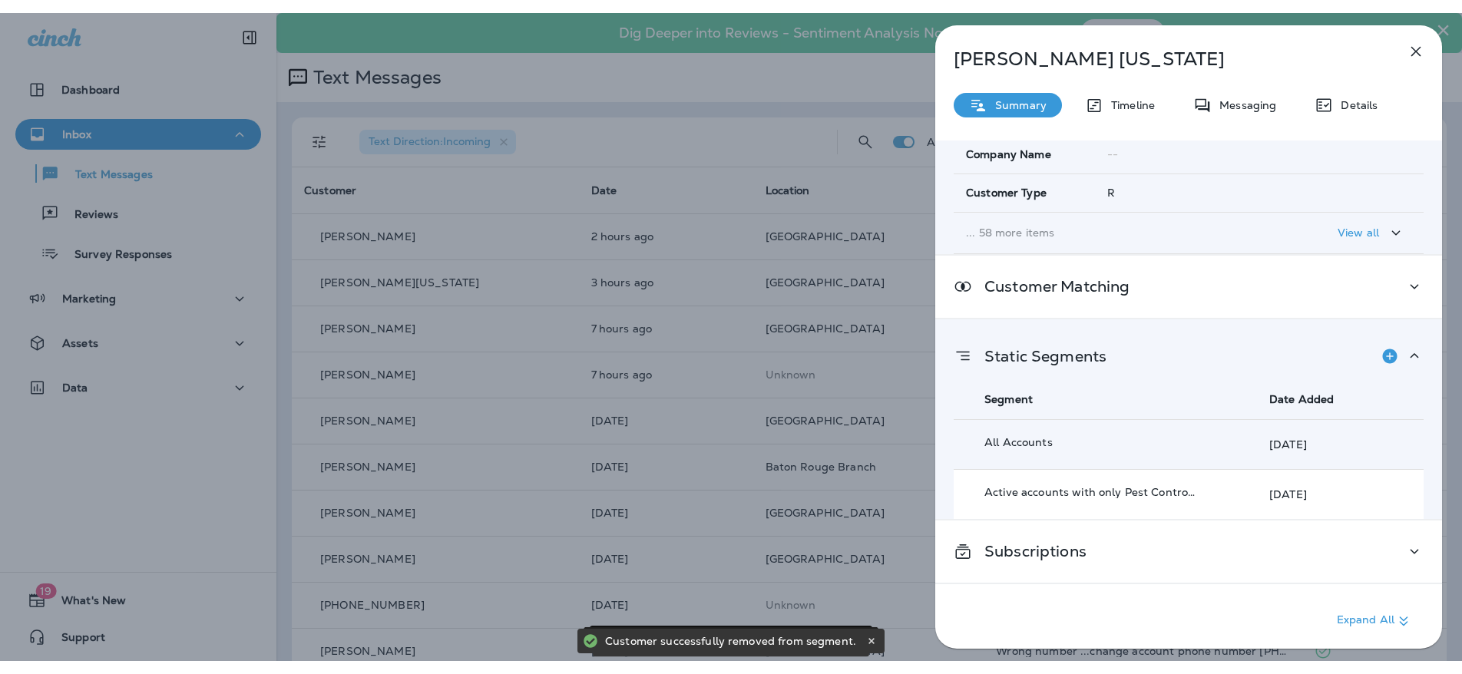
scroll to position [210, 0]
